Goal: Task Accomplishment & Management: Complete application form

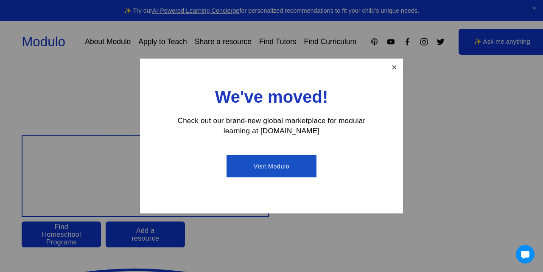
click at [390, 71] on link "Close" at bounding box center [394, 67] width 15 height 15
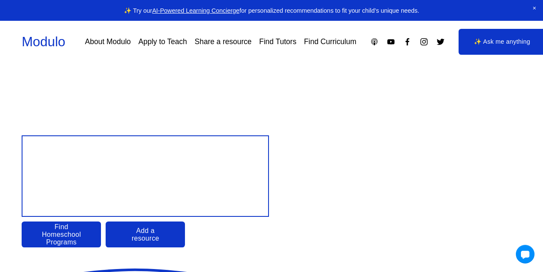
click at [167, 42] on link "Apply to Teach" at bounding box center [162, 41] width 49 height 15
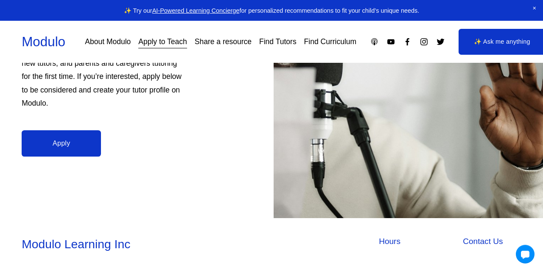
scroll to position [217, 0]
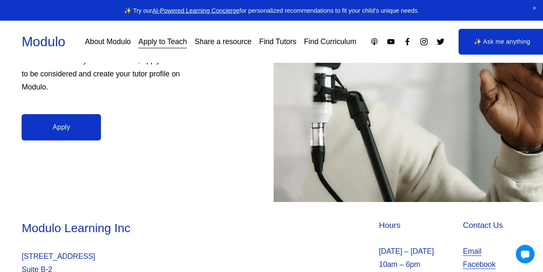
click at [64, 122] on link "Apply" at bounding box center [61, 127] width 79 height 26
click at [129, 46] on link "About Modulo" at bounding box center [108, 41] width 46 height 15
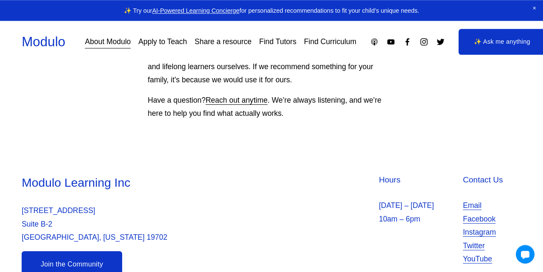
scroll to position [837, 0]
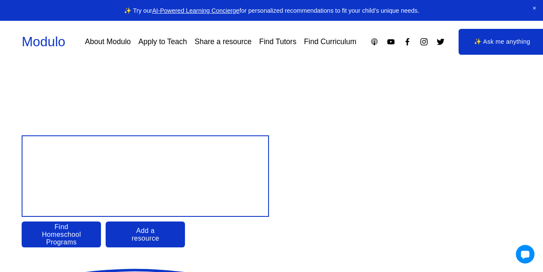
click at [135, 228] on link "Add a resource" at bounding box center [145, 234] width 79 height 26
click at [280, 36] on link "Find Tutors" at bounding box center [277, 41] width 37 height 15
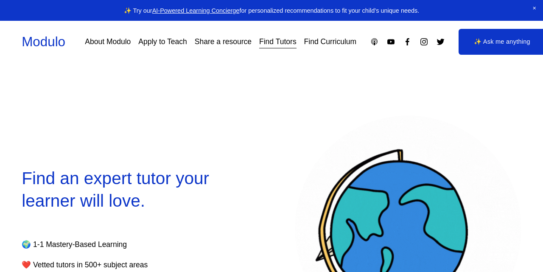
select select "**"
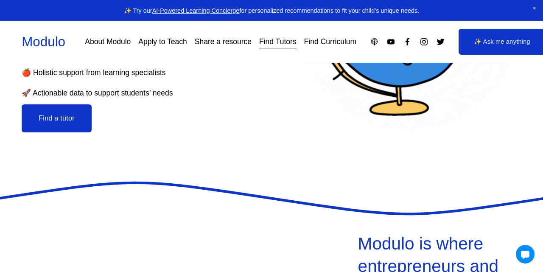
scroll to position [211, 0]
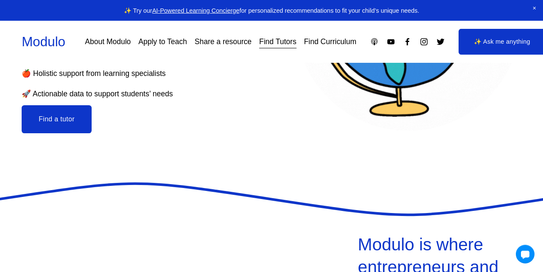
click at [33, 114] on button "Find a tutor" at bounding box center [57, 119] width 70 height 28
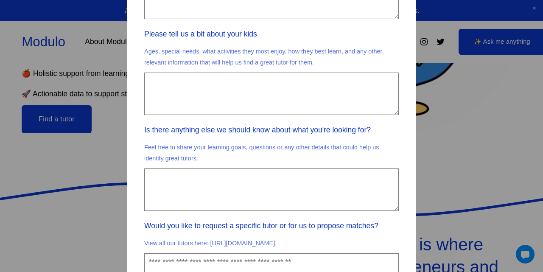
scroll to position [584, 0]
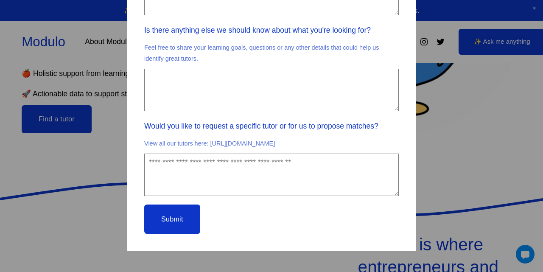
click at [470, 168] on div "**********" at bounding box center [271, 136] width 543 height 272
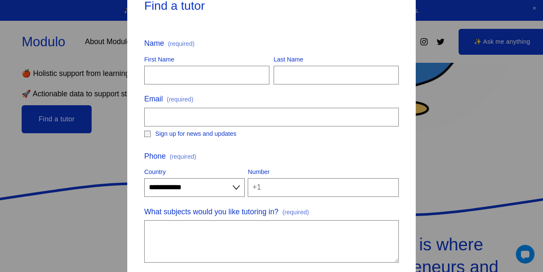
scroll to position [0, 0]
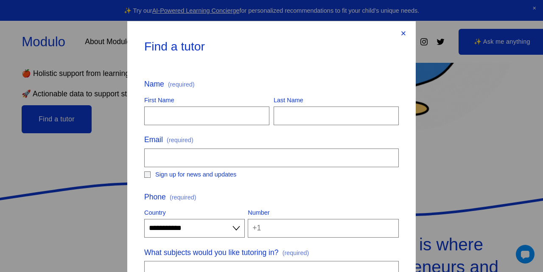
click at [401, 33] on div "×" at bounding box center [403, 33] width 9 height 9
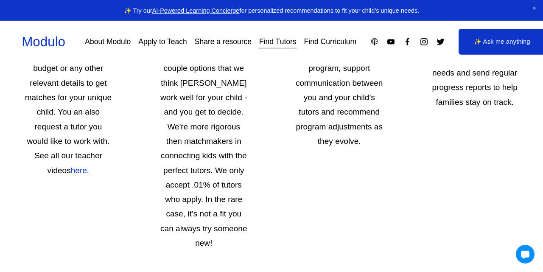
scroll to position [1353, 0]
